Goal: Task Accomplishment & Management: Manage account settings

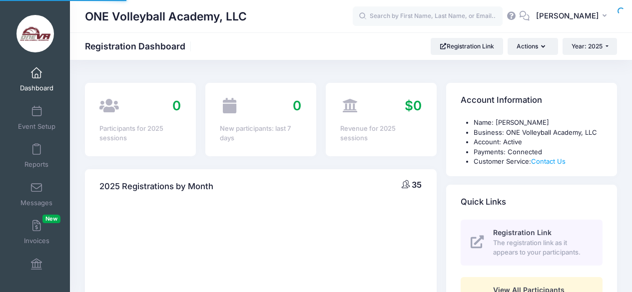
select select
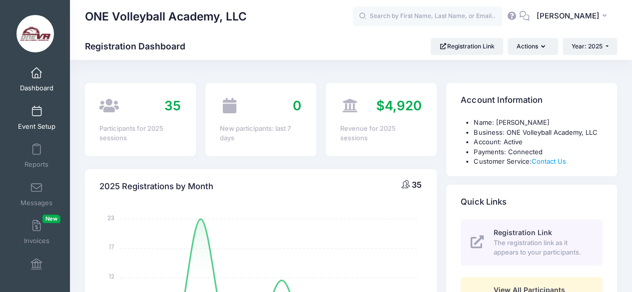
click at [32, 126] on span "Event Setup" at bounding box center [36, 126] width 37 height 8
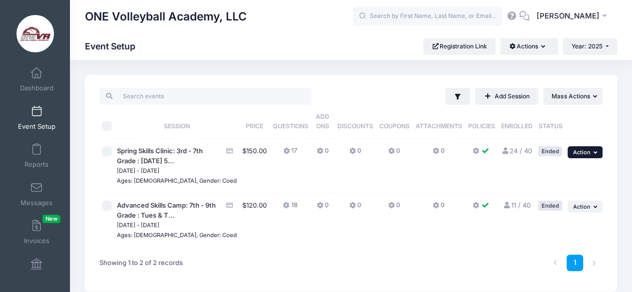
click at [596, 150] on icon "button" at bounding box center [597, 152] width 6 height 5
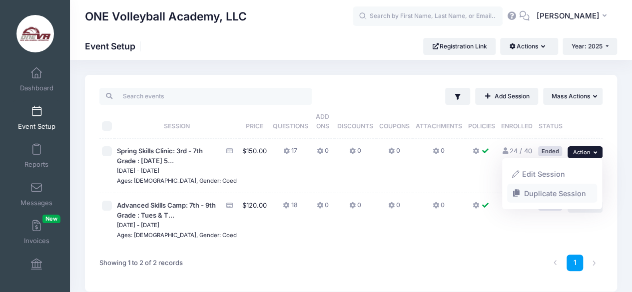
click at [542, 196] on link "Duplicate Session" at bounding box center [552, 193] width 90 height 19
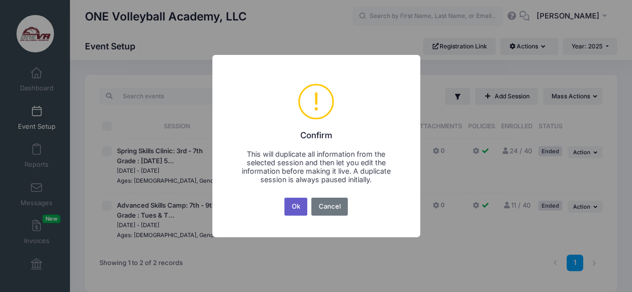
click at [294, 205] on button "Ok" at bounding box center [295, 207] width 23 height 18
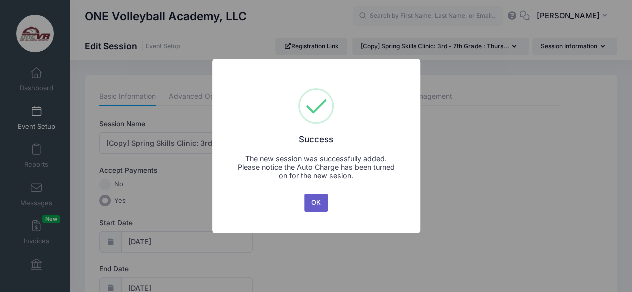
click at [322, 205] on button "OK" at bounding box center [316, 203] width 24 height 18
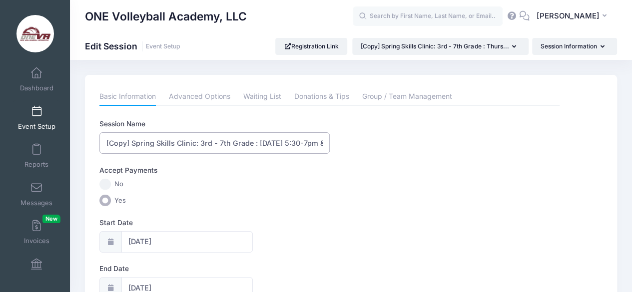
drag, startPoint x: 154, startPoint y: 142, endPoint x: 59, endPoint y: 130, distance: 95.7
click at [187, 141] on input "Fall Skills Clinic: 3rd - 7th Grade : Thursday's 5:30-7pm & Saturday's 9-10:30a…" at bounding box center [214, 142] width 230 height 21
type input "Fall Skills Clinic: 3rd - 8th Grade : [DATE] 5:30-7pm & [DATE] 10:15-11:45a"
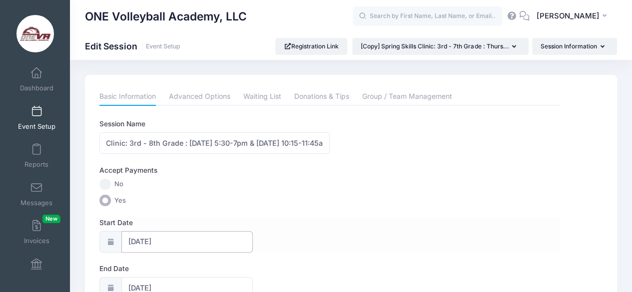
click at [186, 242] on input "05/01/2025" at bounding box center [187, 241] width 132 height 21
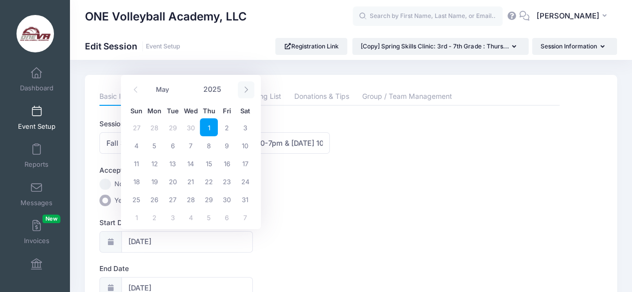
click at [250, 90] on span at bounding box center [246, 89] width 16 height 17
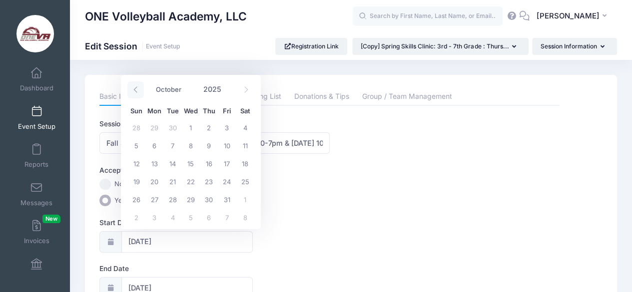
click at [135, 91] on icon at bounding box center [135, 90] width 3 height 6
select select "8"
click at [207, 129] on span "4" at bounding box center [209, 127] width 18 height 18
type input "09/04/2025"
type input "09/05/2025"
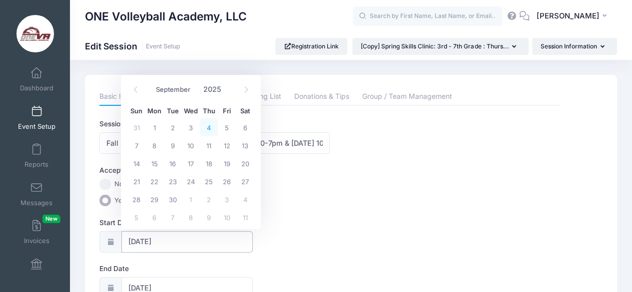
select select "8"
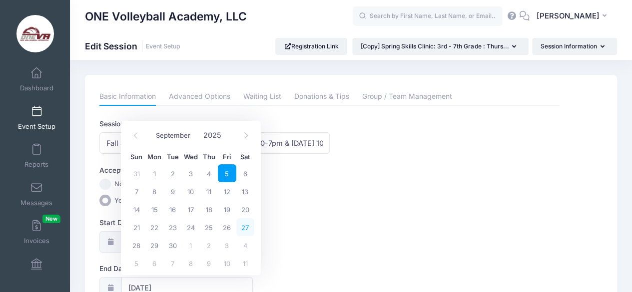
click at [246, 228] on span "27" at bounding box center [245, 227] width 18 height 18
type input "09/27/2025"
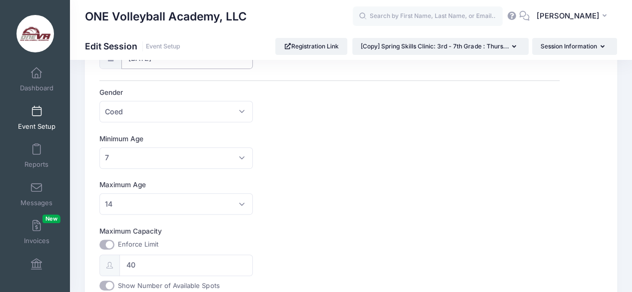
scroll to position [231, 0]
click at [238, 195] on span "14" at bounding box center [175, 202] width 153 height 21
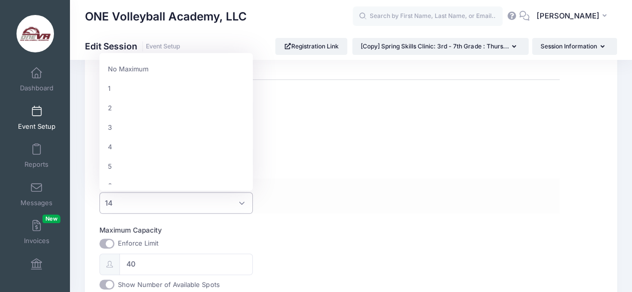
scroll to position [234, 0]
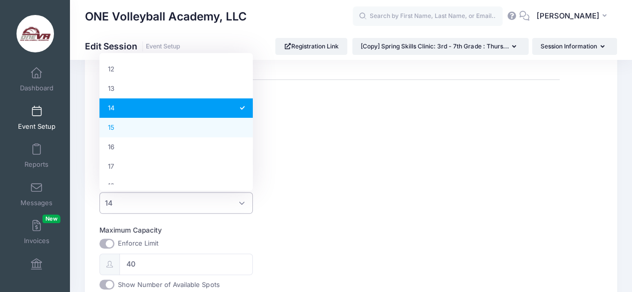
select select "15"
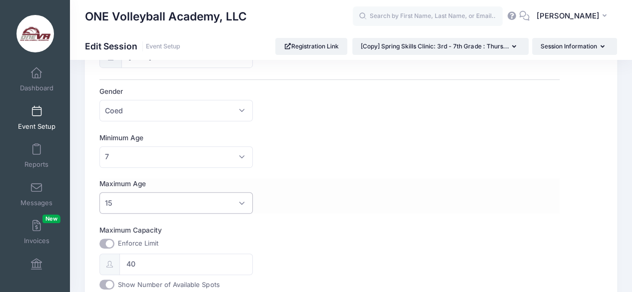
click at [316, 204] on div "Maximum Age No Maximum 1 2 3 4 5 6 7 8 9 10 11 12 13 14 15 16 17 18 19 20 21 22…" at bounding box center [329, 196] width 460 height 35
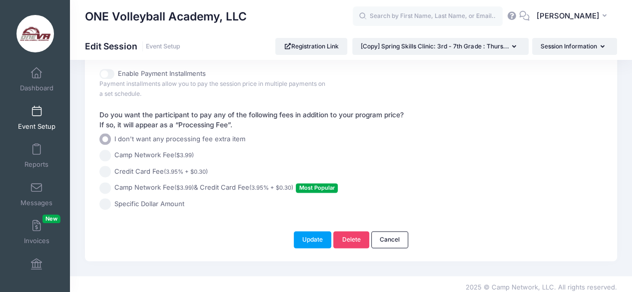
scroll to position [552, 0]
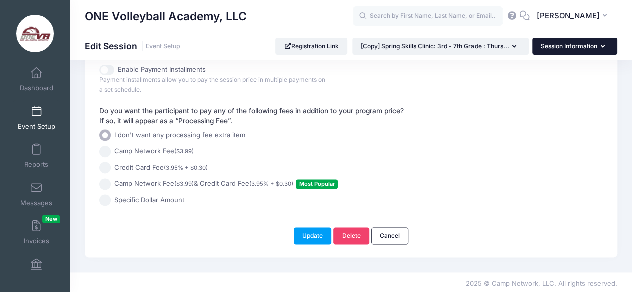
click at [541, 47] on button "Session Information" at bounding box center [574, 46] width 85 height 17
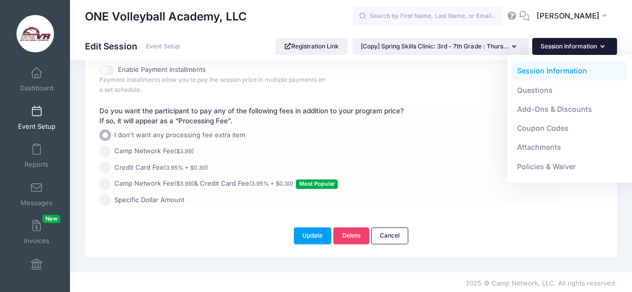
click at [458, 129] on label "I don't want any processing fee extra item" at bounding box center [310, 134] width 422 height 11
click at [111, 129] on input "I don't want any processing fee extra item" at bounding box center [104, 134] width 11 height 11
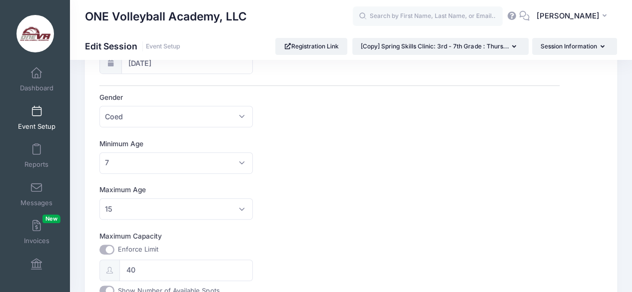
scroll to position [0, 0]
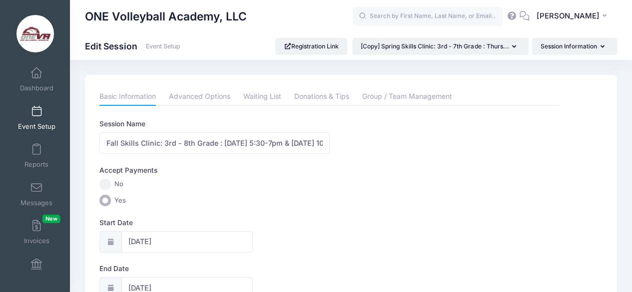
click at [200, 97] on link "Advanced Options" at bounding box center [199, 97] width 61 height 18
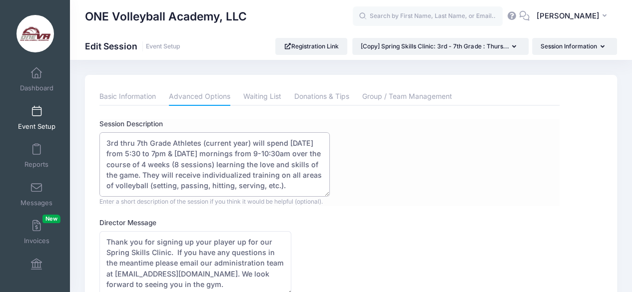
click at [138, 145] on textarea "3rd thru 7th Grade Athletes (current year) will spend Thursday's from 5:30 to 7…" at bounding box center [214, 164] width 230 height 64
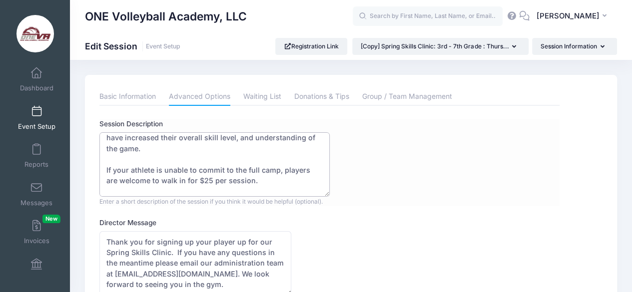
scroll to position [155, 0]
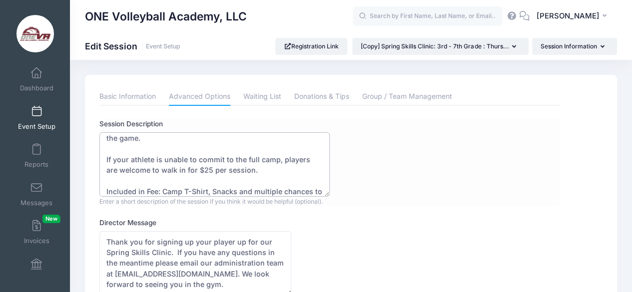
type textarea "3rd thru 8th Grade Athletes (current year & NOT playing School Volleyball) will…"
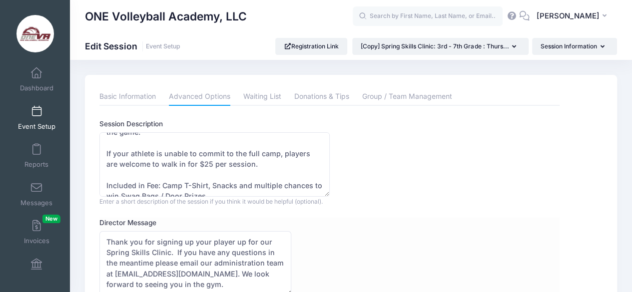
click at [360, 254] on div "Director Message Thank you for signing up your player up for our Spring Skills …" at bounding box center [329, 271] width 460 height 107
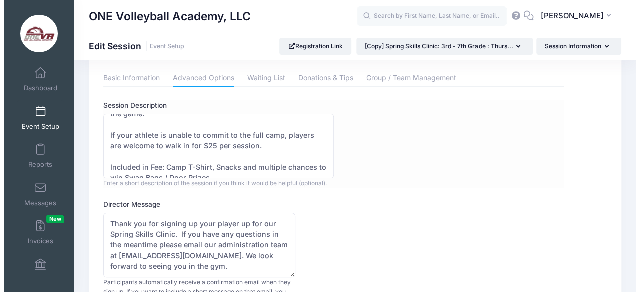
scroll to position [0, 0]
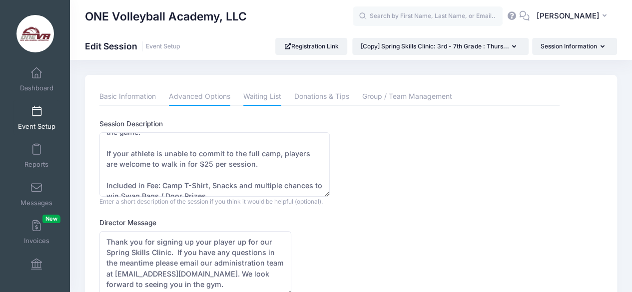
click at [258, 105] on link "Waiting List" at bounding box center [262, 97] width 38 height 18
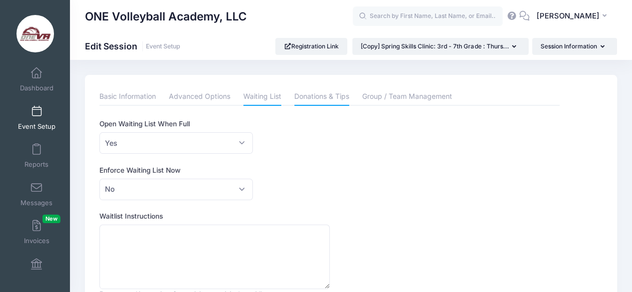
click at [332, 100] on link "Donations & Tips" at bounding box center [321, 97] width 55 height 18
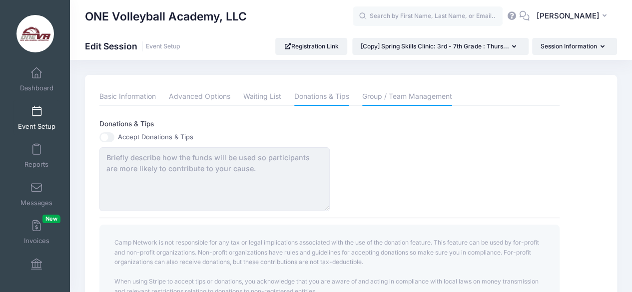
click at [425, 98] on link "Group / Team Management" at bounding box center [407, 97] width 90 height 18
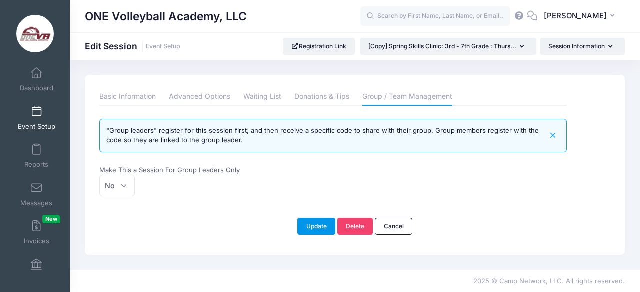
click at [317, 231] on button "Update" at bounding box center [316, 226] width 38 height 17
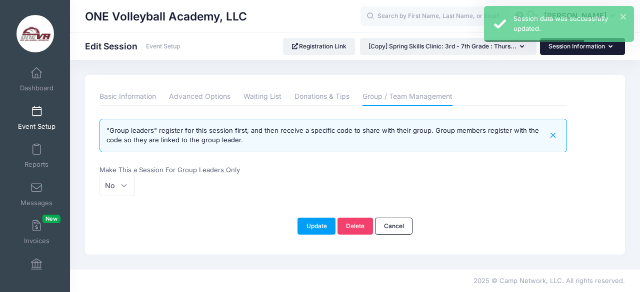
click at [586, 42] on button "Session Information" at bounding box center [582, 46] width 85 height 17
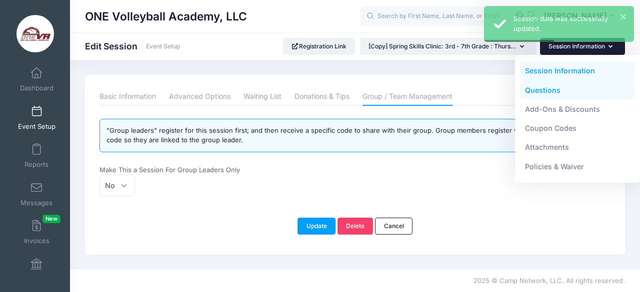
click at [550, 90] on link "Questions" at bounding box center [577, 89] width 115 height 19
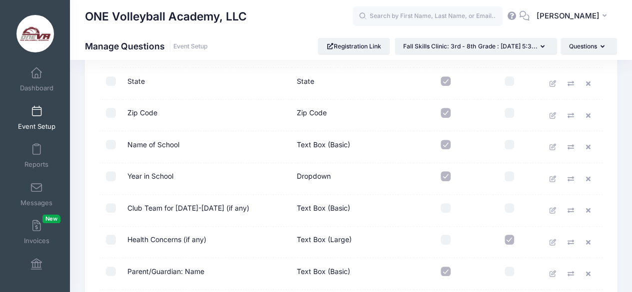
scroll to position [277, 0]
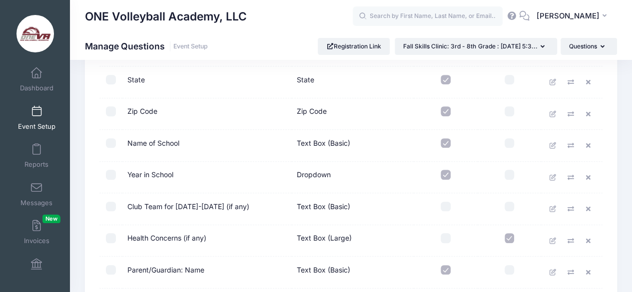
click at [215, 209] on td "Club Team for [DATE]-[DATE] (if any)" at bounding box center [207, 209] width 170 height 32
click at [210, 204] on td "Club Team for [DATE]-[DATE] (if any)" at bounding box center [207, 209] width 170 height 32
click at [210, 204] on td "Club Team for 2024-2025 (if any)" at bounding box center [207, 209] width 170 height 32
click at [551, 212] on link at bounding box center [553, 209] width 15 height 15
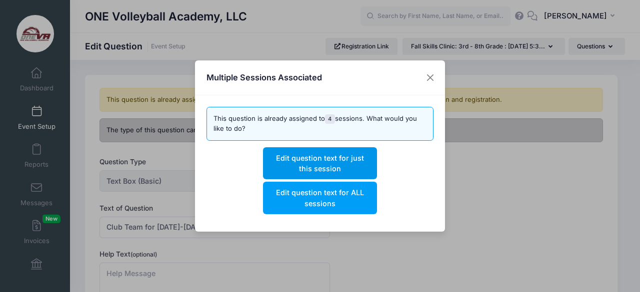
click at [316, 168] on button "Edit question text for just this session" at bounding box center [319, 163] width 113 height 32
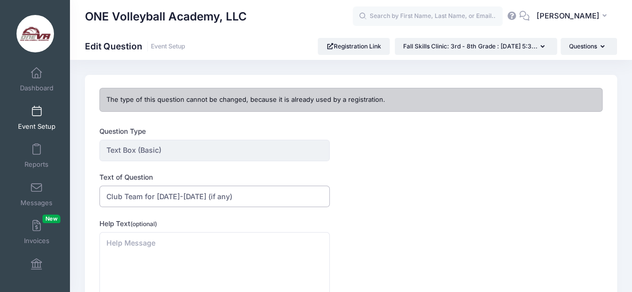
click at [195, 195] on input "Club Team for 2024-2025 (if any)" at bounding box center [214, 196] width 230 height 21
type input "Club Team for [DATE]-[DATE] (if any)"
click at [384, 236] on div "Help Text (optional) This help text will appear below the question This text wi…" at bounding box center [329, 262] width 460 height 87
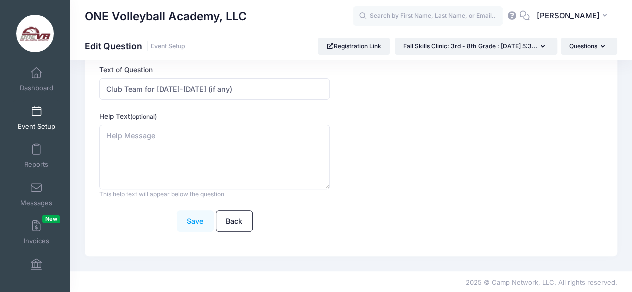
click at [206, 223] on button "Save" at bounding box center [195, 220] width 37 height 21
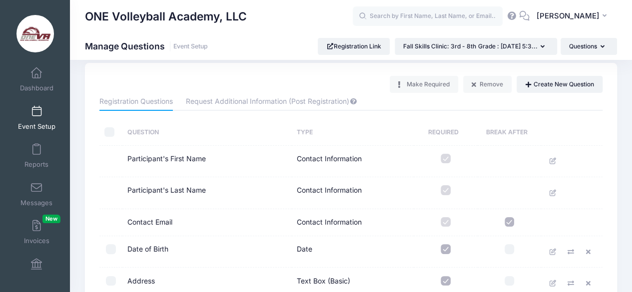
scroll to position [9, 0]
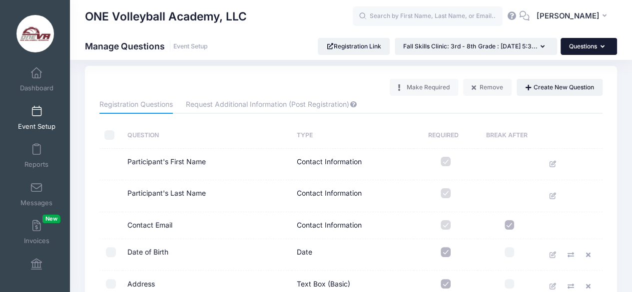
click at [578, 52] on button "Questions" at bounding box center [589, 46] width 56 height 17
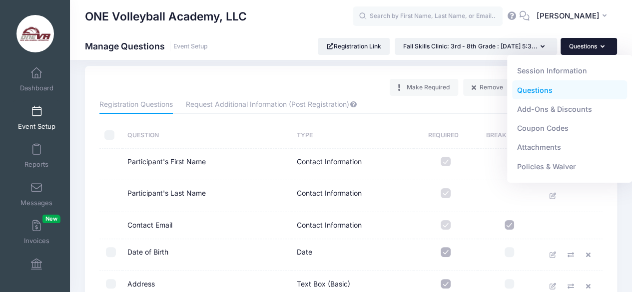
click at [578, 52] on button "Questions" at bounding box center [589, 46] width 56 height 17
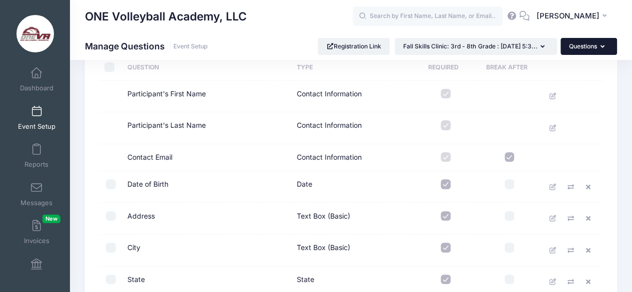
scroll to position [0, 0]
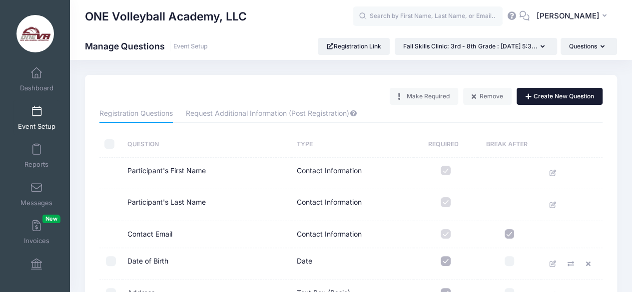
click at [537, 100] on button "Create New Question" at bounding box center [560, 96] width 86 height 17
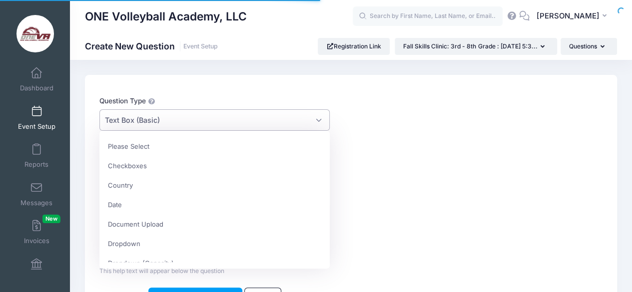
click at [278, 114] on span "Text Box (Basic)" at bounding box center [214, 119] width 230 height 21
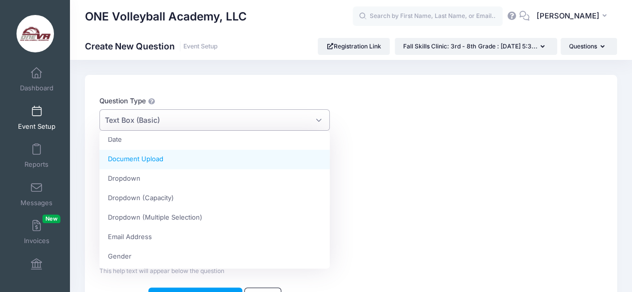
scroll to position [66, 0]
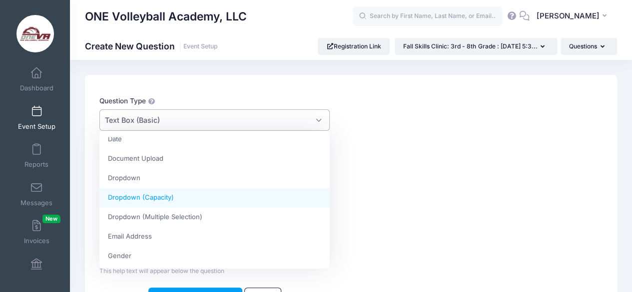
select select "dropdown_capabilities"
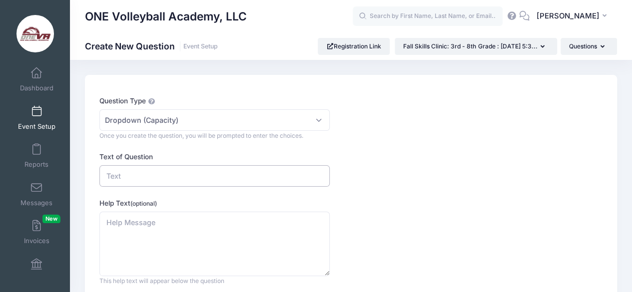
click at [144, 174] on input "Text of Question" at bounding box center [214, 175] width 230 height 21
click at [195, 178] on input "Text of Question" at bounding box center [214, 175] width 230 height 21
type input "T-Shirt Size"
click at [136, 225] on textarea "Help Text (optional)" at bounding box center [214, 244] width 230 height 64
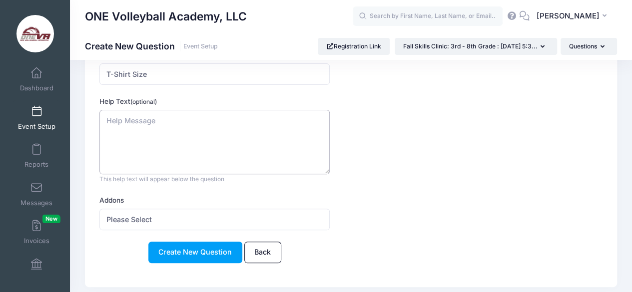
scroll to position [102, 0]
click at [136, 216] on select "Please Select" at bounding box center [214, 218] width 230 height 21
click at [128, 126] on textarea "Help Text (optional)" at bounding box center [214, 141] width 230 height 64
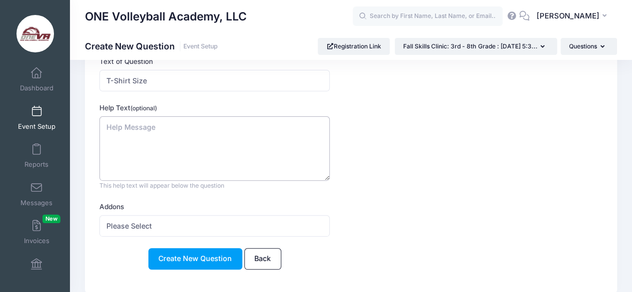
scroll to position [126, 0]
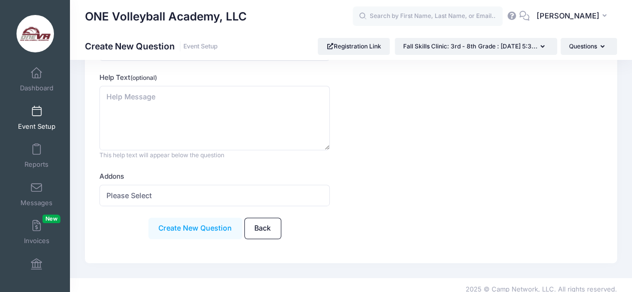
click at [193, 228] on button "Create New Question" at bounding box center [195, 228] width 94 height 21
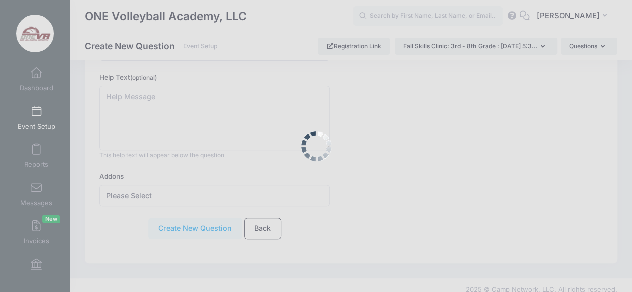
scroll to position [0, 0]
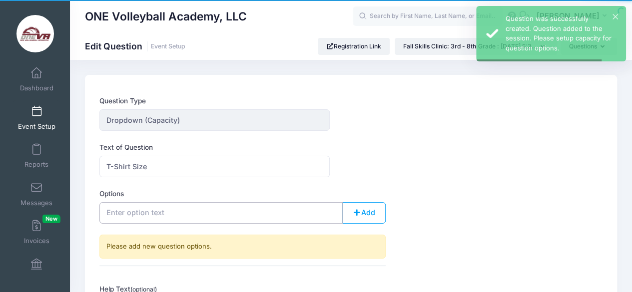
click at [163, 213] on input "Option Text" at bounding box center [220, 212] width 243 height 21
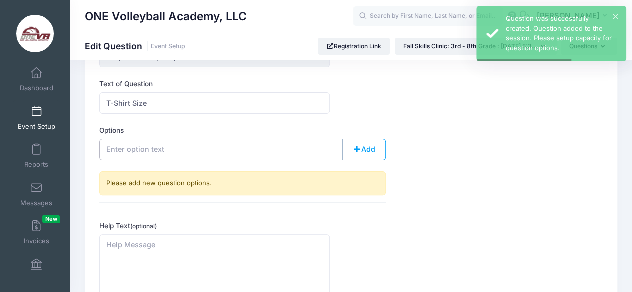
scroll to position [82, 0]
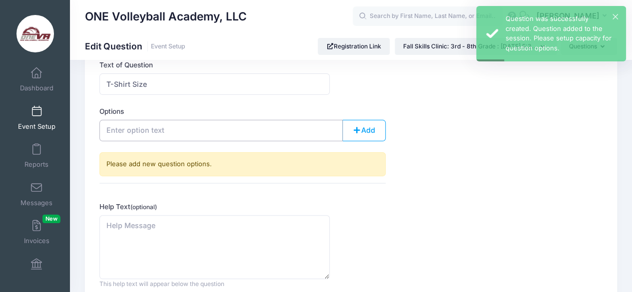
type input "A"
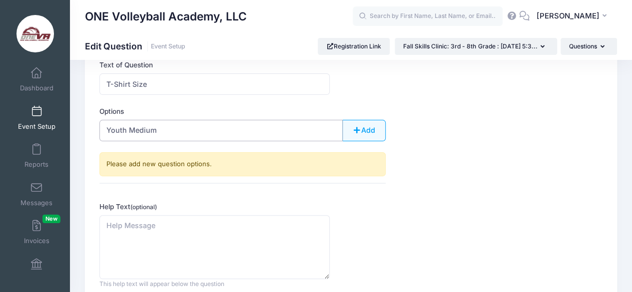
type input "Youth Medium"
click at [371, 123] on button "Add" at bounding box center [363, 130] width 43 height 21
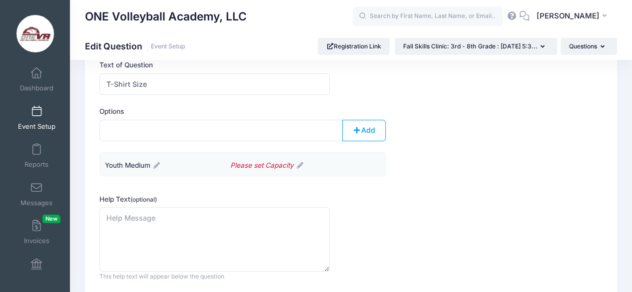
click at [260, 147] on div "Option Text Add Please add new question options. Youth Medium Please set Capaci…" at bounding box center [243, 151] width 296 height 63
click at [252, 133] on input "Option Text" at bounding box center [220, 130] width 243 height 21
type input "Youth Large"
click at [360, 141] on div "Option Text Youth Large Add Please add new question options. Youth Medium Pleas…" at bounding box center [243, 151] width 296 height 63
click at [362, 127] on button "Add" at bounding box center [363, 130] width 43 height 21
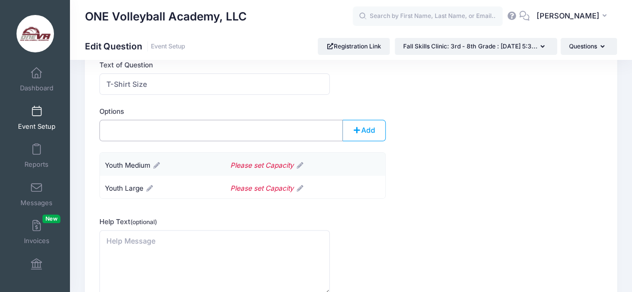
click at [237, 131] on input "Option Text" at bounding box center [220, 130] width 243 height 21
type input "Y"
type input "Adult X-Small"
click at [369, 127] on button "Add" at bounding box center [363, 130] width 43 height 21
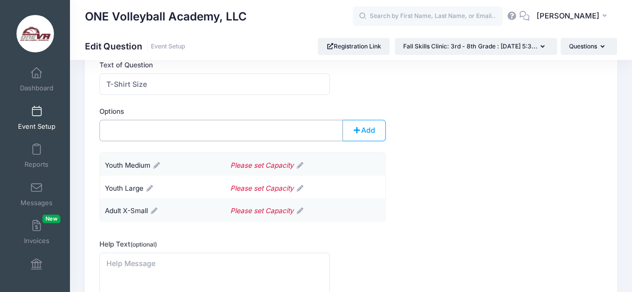
click at [281, 132] on input "Option Text" at bounding box center [220, 130] width 243 height 21
type input "Adult Small"
click at [358, 134] on button "Add" at bounding box center [363, 130] width 43 height 21
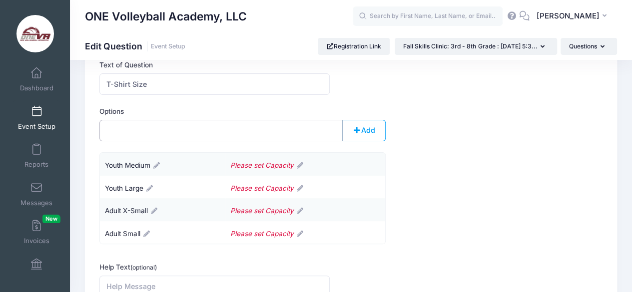
click at [308, 121] on input "Option Text" at bounding box center [220, 130] width 243 height 21
type input "Adult Medium"
click at [357, 132] on span "button" at bounding box center [356, 130] width 9 height 7
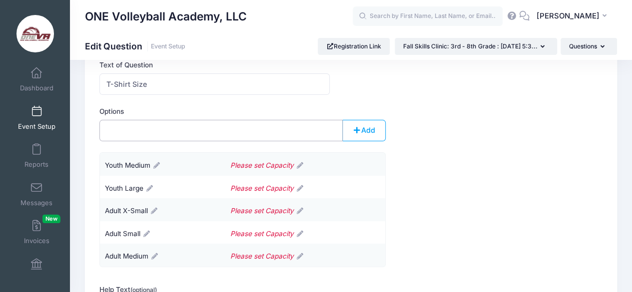
click at [307, 127] on input "Option Text" at bounding box center [220, 130] width 243 height 21
type input "Adult Large"
click at [363, 126] on button "Add" at bounding box center [363, 130] width 43 height 21
click at [282, 131] on input "Option Text" at bounding box center [220, 130] width 243 height 21
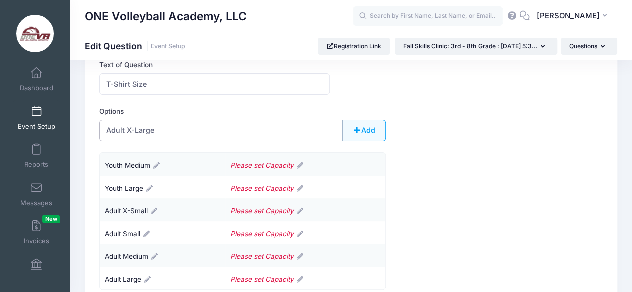
type input "Adult X-Large"
click at [345, 132] on button "Add" at bounding box center [363, 130] width 43 height 21
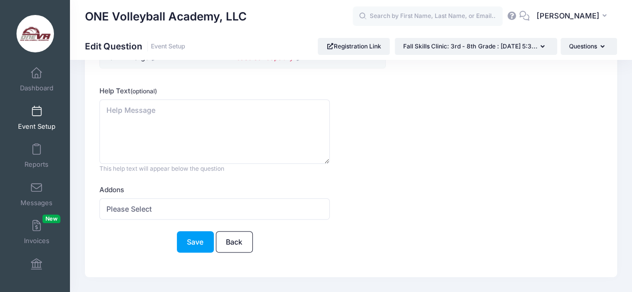
scroll to position [340, 0]
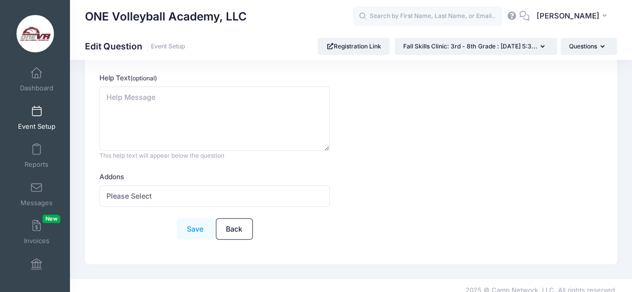
click at [200, 231] on button "Save" at bounding box center [195, 228] width 37 height 21
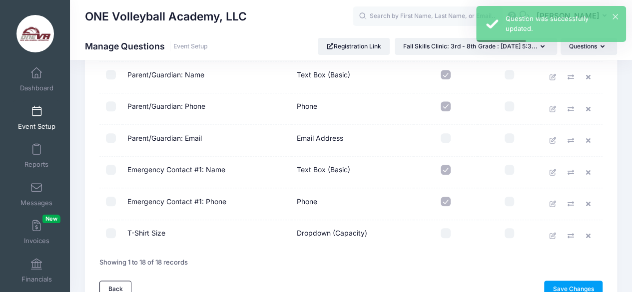
scroll to position [474, 0]
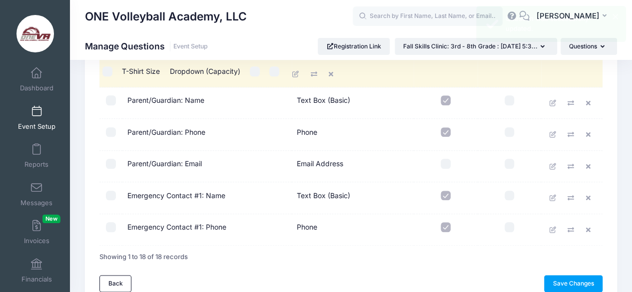
drag, startPoint x: 167, startPoint y: 232, endPoint x: 165, endPoint y: 75, distance: 157.5
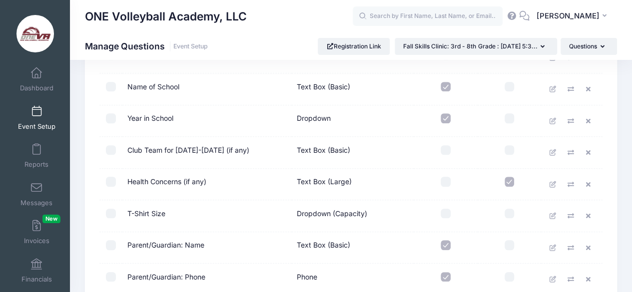
scroll to position [336, 0]
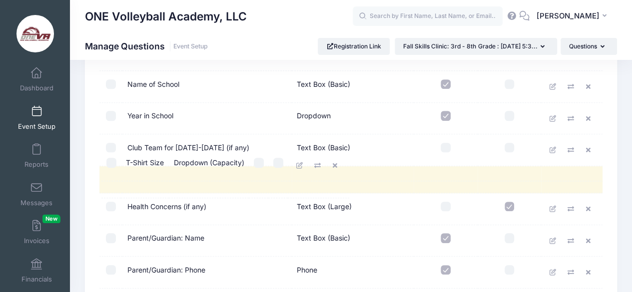
drag, startPoint x: 171, startPoint y: 212, endPoint x: 173, endPoint y: 166, distance: 46.0
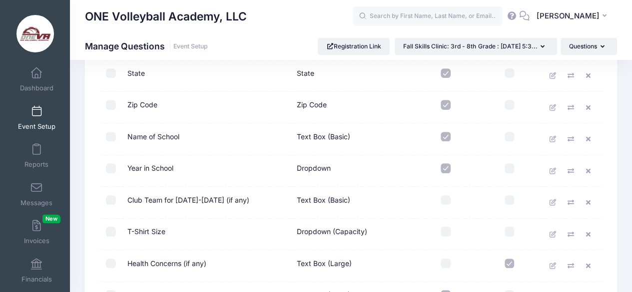
scroll to position [277, 0]
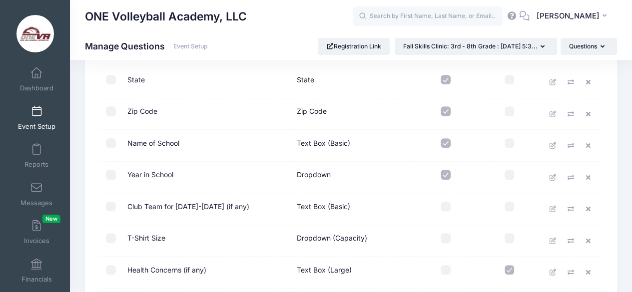
click at [443, 234] on input "checkbox" at bounding box center [446, 238] width 10 height 10
checkbox input "true"
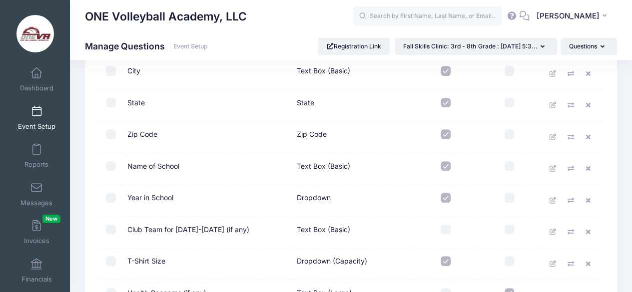
scroll to position [253, 0]
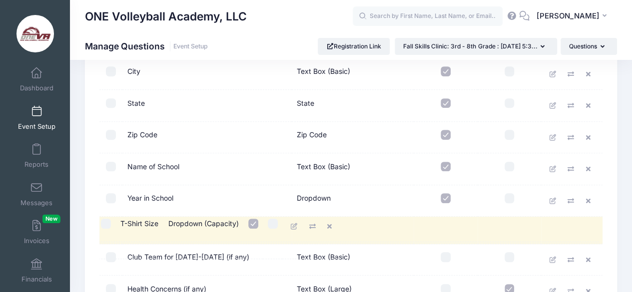
drag, startPoint x: 271, startPoint y: 262, endPoint x: 268, endPoint y: 225, distance: 37.1
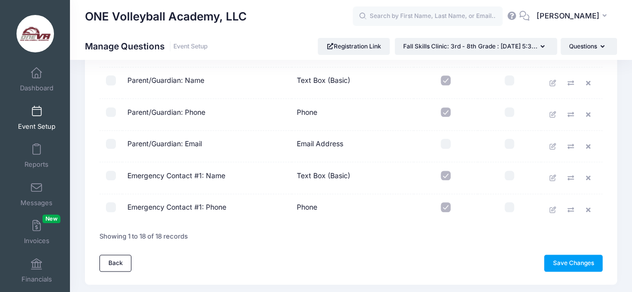
scroll to position [499, 0]
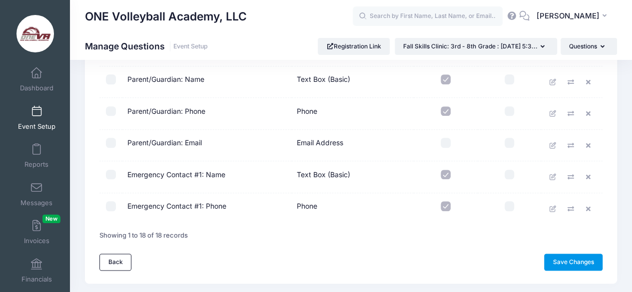
click at [583, 263] on link "Save Changes" at bounding box center [573, 262] width 58 height 17
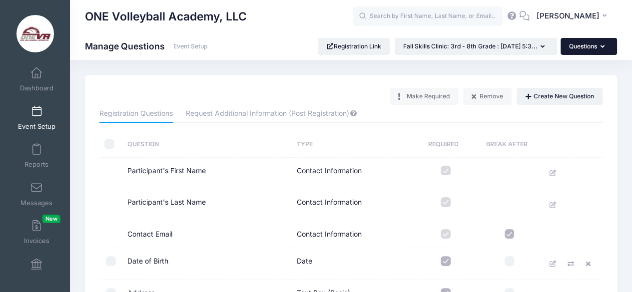
click at [596, 48] on button "Questions" at bounding box center [589, 46] width 56 height 17
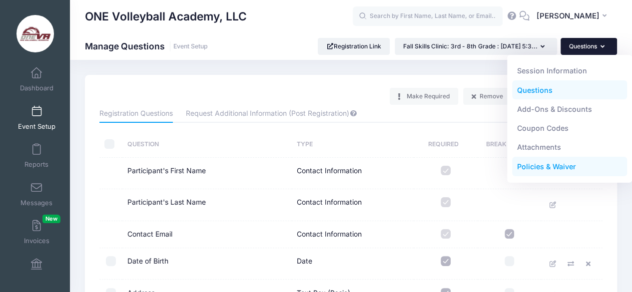
click at [555, 169] on link "Policies & Waiver" at bounding box center [569, 166] width 115 height 19
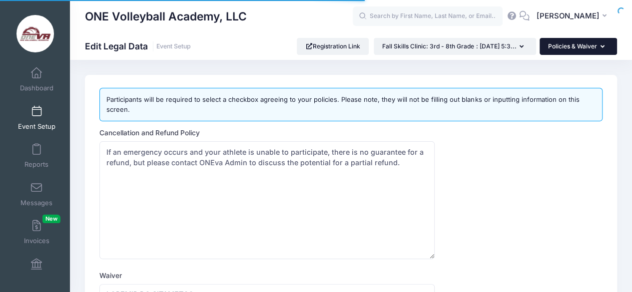
click at [584, 51] on button "Policies & Waiver" at bounding box center [578, 46] width 77 height 17
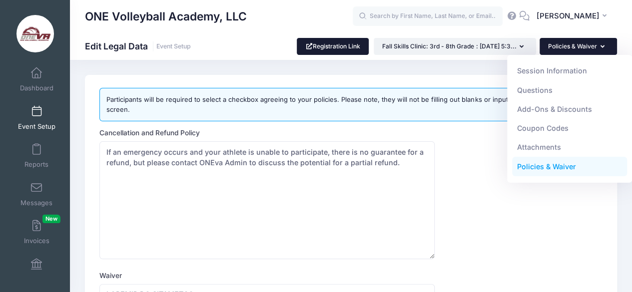
click at [320, 42] on link "Registration Link" at bounding box center [333, 46] width 72 height 17
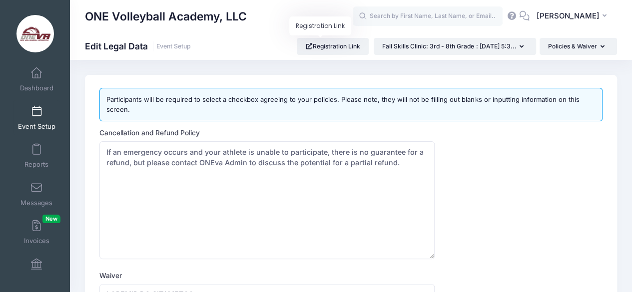
click at [26, 115] on link "Event Setup" at bounding box center [36, 117] width 47 height 35
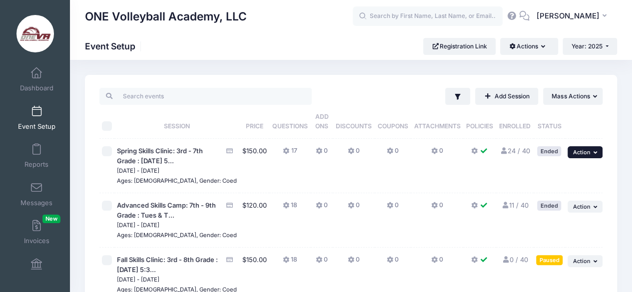
click at [589, 151] on span "Action" at bounding box center [581, 152] width 17 height 7
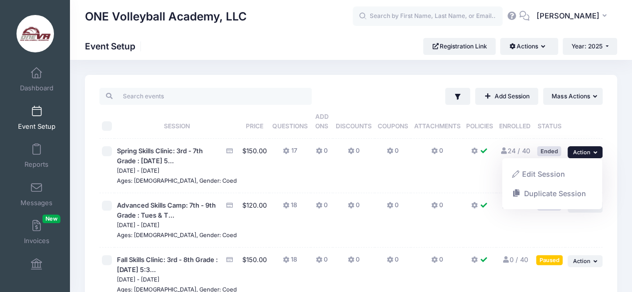
click at [484, 169] on td at bounding box center [479, 166] width 33 height 54
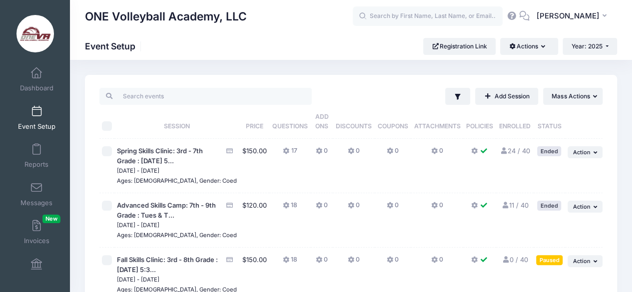
click at [108, 265] on td at bounding box center [106, 275] width 15 height 54
click at [108, 262] on input "checkbox" at bounding box center [107, 260] width 10 height 10
checkbox input "true"
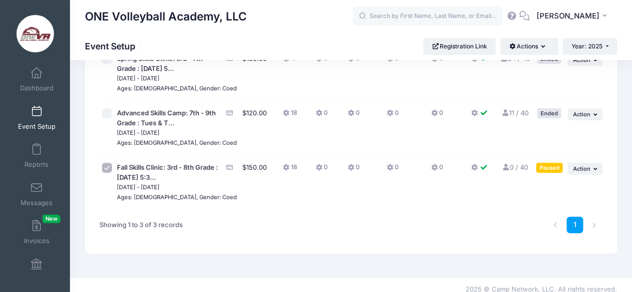
scroll to position [93, 0]
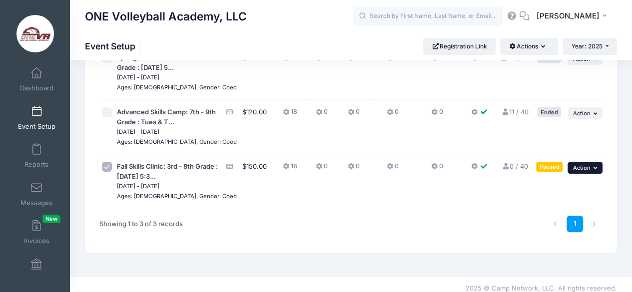
click at [586, 171] on button "... Action" at bounding box center [585, 168] width 35 height 12
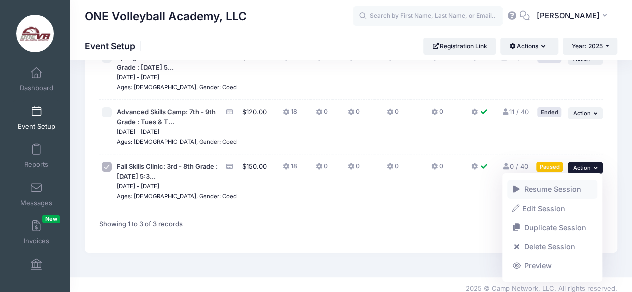
click at [544, 192] on link "Resume Session" at bounding box center [552, 189] width 90 height 19
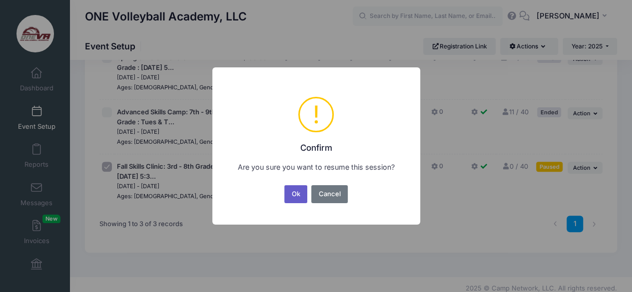
click at [292, 192] on button "Ok" at bounding box center [295, 194] width 23 height 18
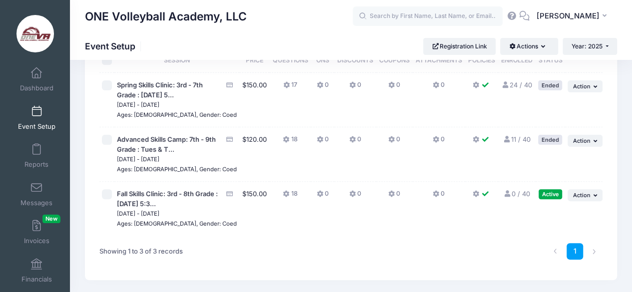
scroll to position [72, 0]
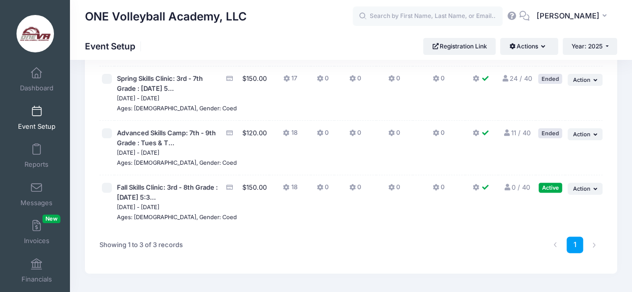
click at [152, 204] on small "[DATE] - [DATE]" at bounding box center [138, 207] width 42 height 7
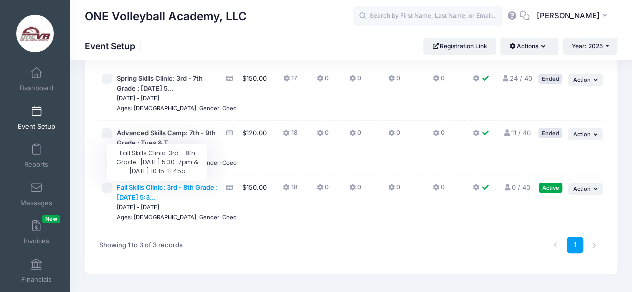
click at [150, 194] on span "Fall Skills Clinic: 3rd - 8th Grade : [DATE] 5:3..." at bounding box center [167, 192] width 101 height 18
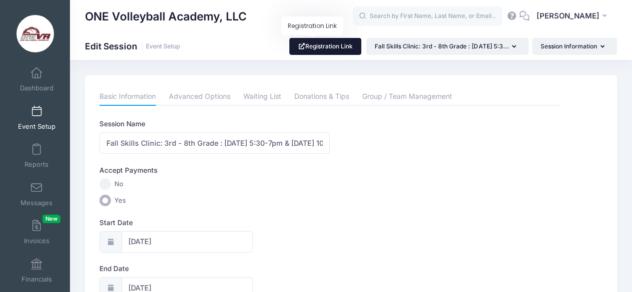
click at [304, 50] on link "Registration Link" at bounding box center [325, 46] width 72 height 17
